Goal: Task Accomplishment & Management: Manage account settings

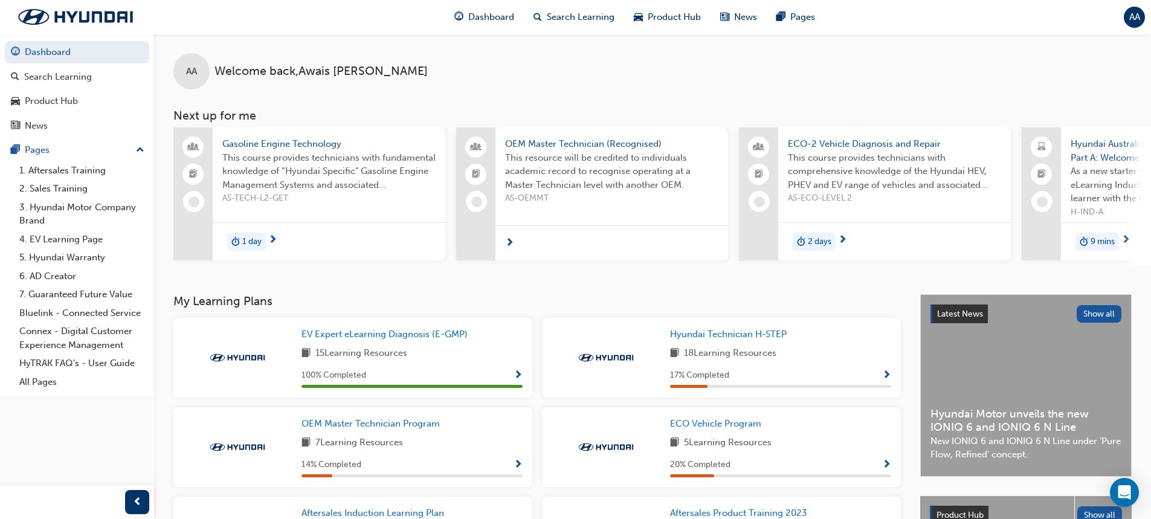
click at [1138, 21] on span "AA" at bounding box center [1134, 17] width 11 height 14
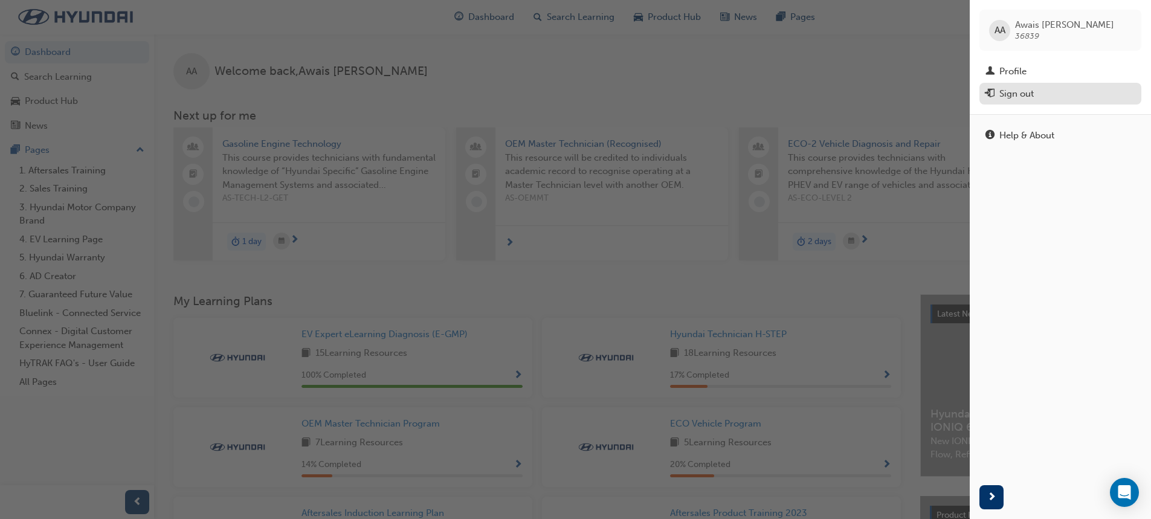
click at [1028, 94] on div "Sign out" at bounding box center [1016, 94] width 34 height 14
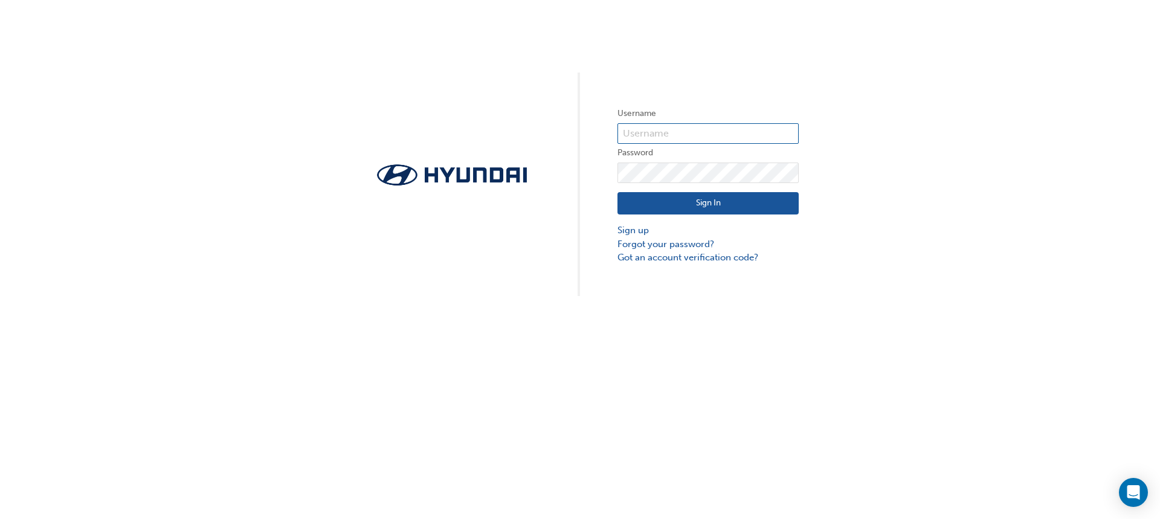
click at [651, 128] on input "text" at bounding box center [707, 133] width 181 height 21
type input "4"
type input "10811"
click button "Sign In" at bounding box center [707, 203] width 181 height 23
